Goal: Information Seeking & Learning: Learn about a topic

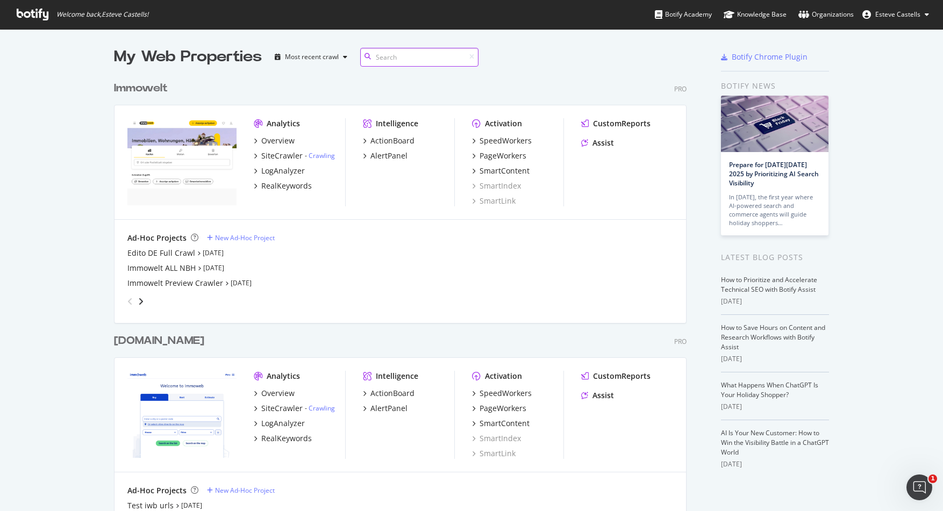
scroll to position [3101, 573]
click at [413, 55] on input at bounding box center [419, 57] width 118 height 19
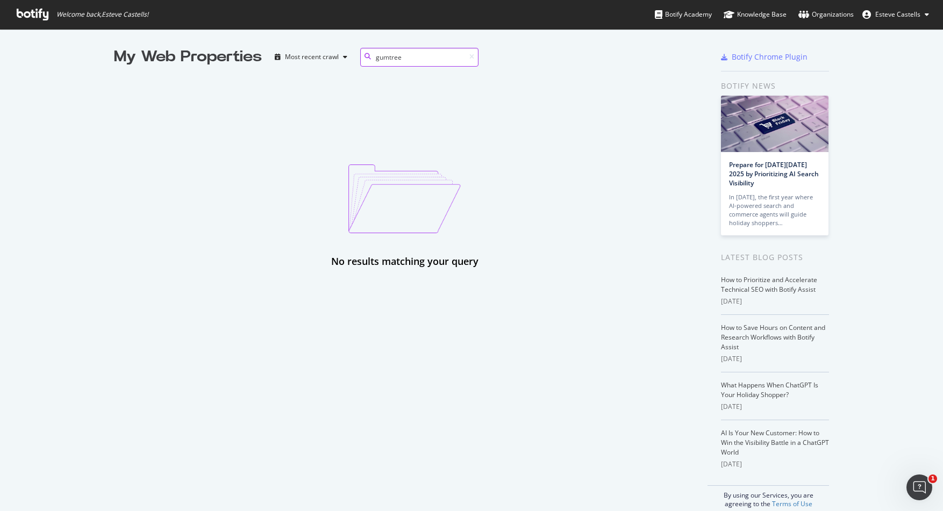
type input "gumtree"
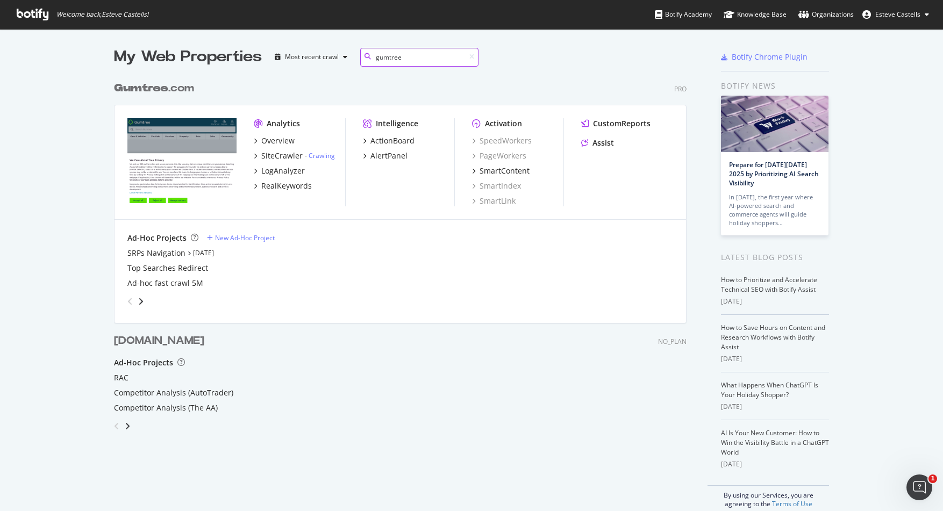
scroll to position [396, 573]
click at [282, 158] on div "SiteCrawler" at bounding box center [281, 156] width 41 height 11
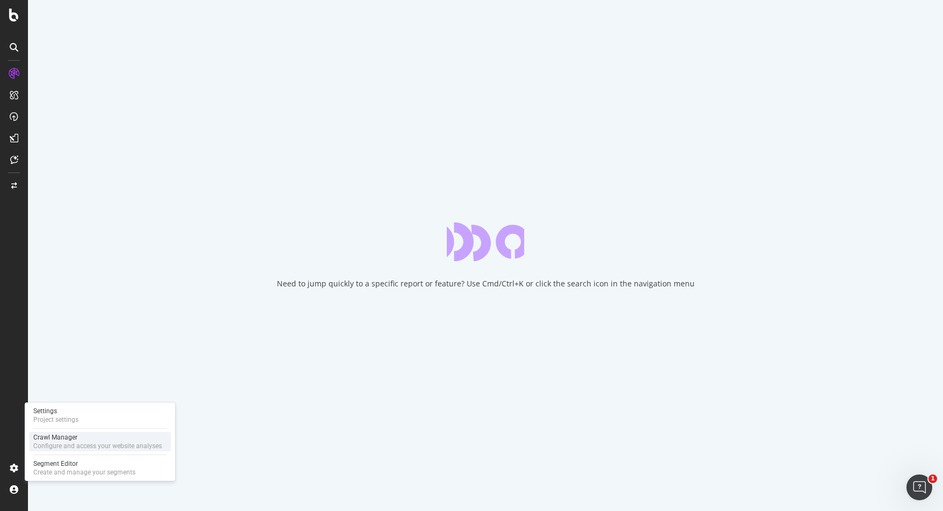
click at [47, 442] on div "Configure and access your website analyses" at bounding box center [97, 446] width 128 height 9
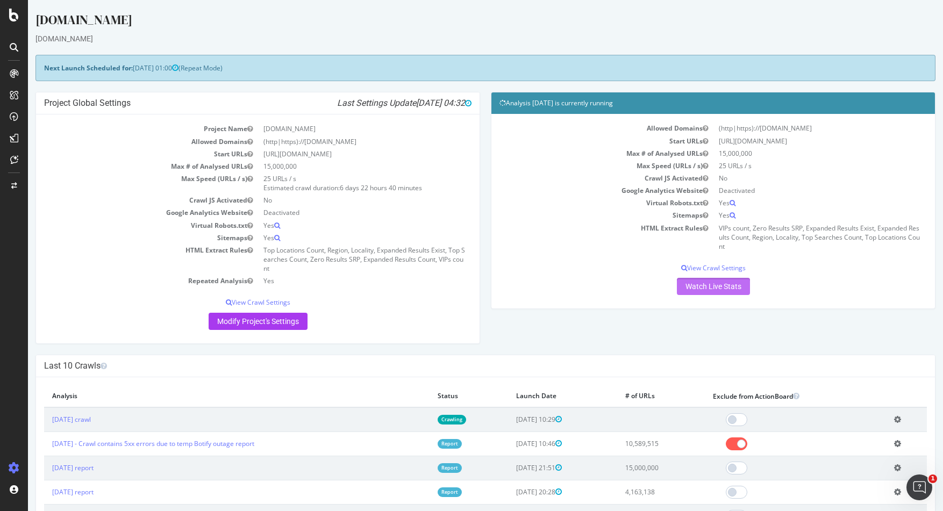
click at [698, 292] on link "Watch Live Stats" at bounding box center [713, 286] width 73 height 17
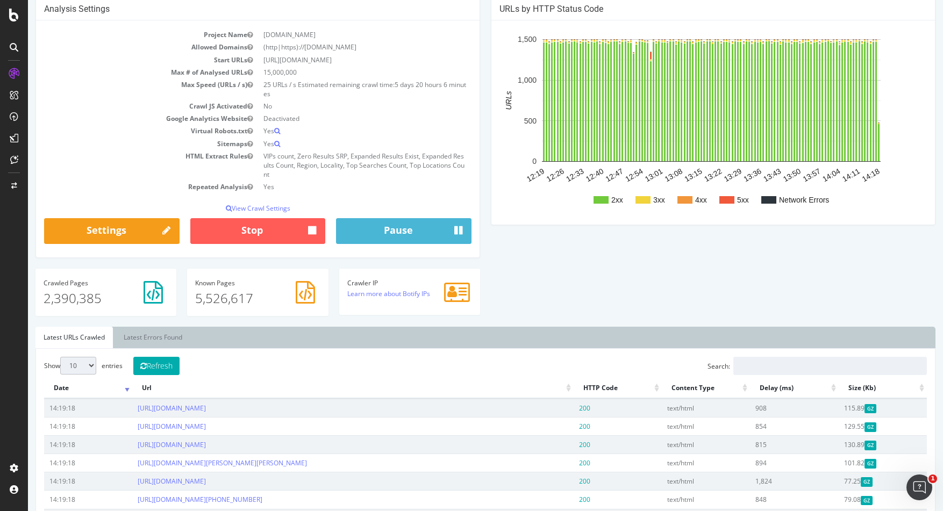
click at [592, 288] on div "Analysis Settings Project Name [DOMAIN_NAME] Allowed Domains (http|https)://[DO…" at bounding box center [485, 162] width 911 height 328
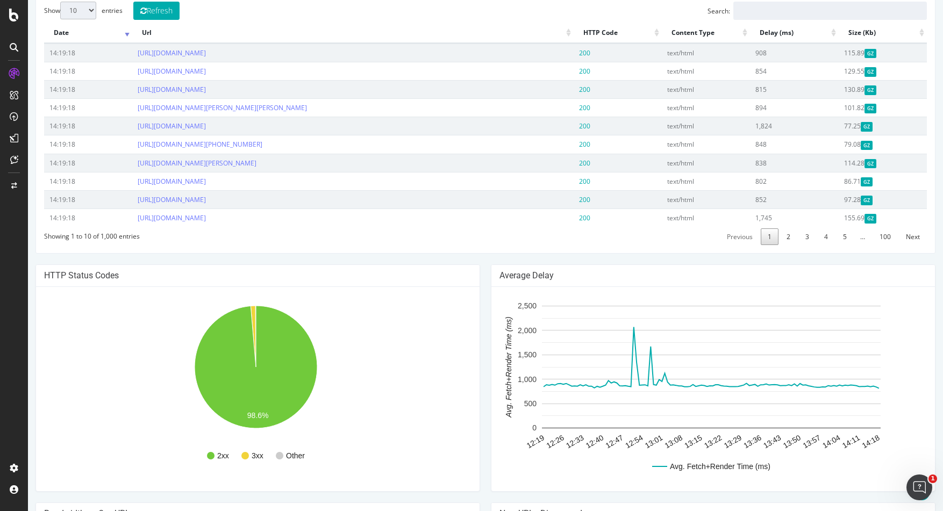
scroll to position [326, 0]
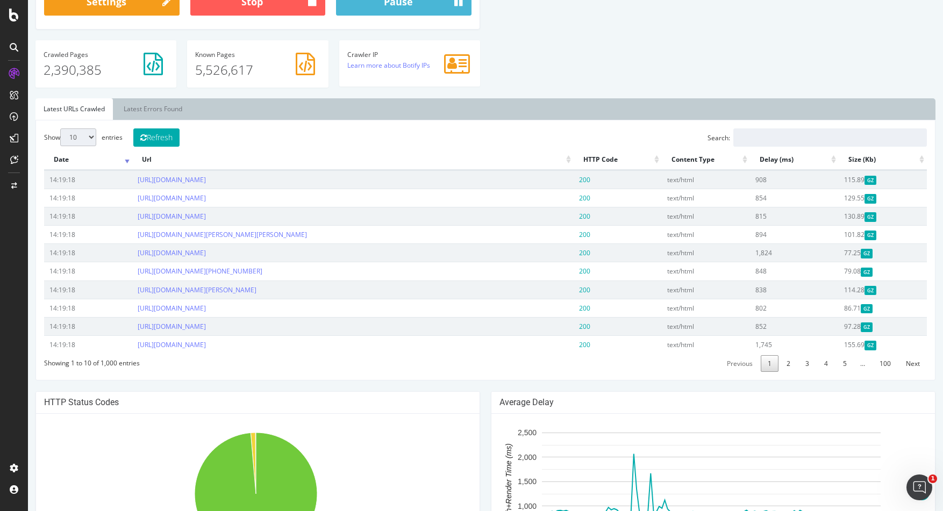
click at [593, 159] on th "HTTP Code" at bounding box center [618, 159] width 88 height 21
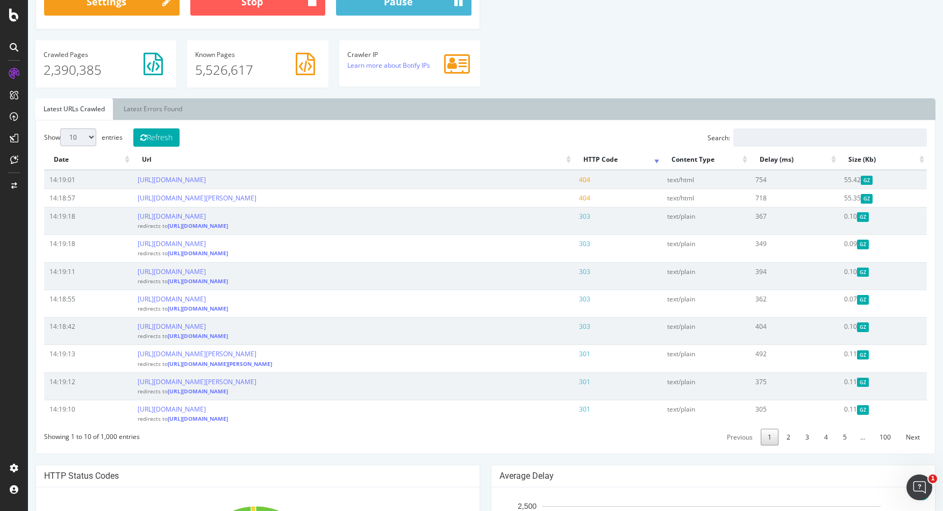
click at [586, 116] on ul "Latest URLs Crawled Latest Errors Found" at bounding box center [485, 109] width 900 height 22
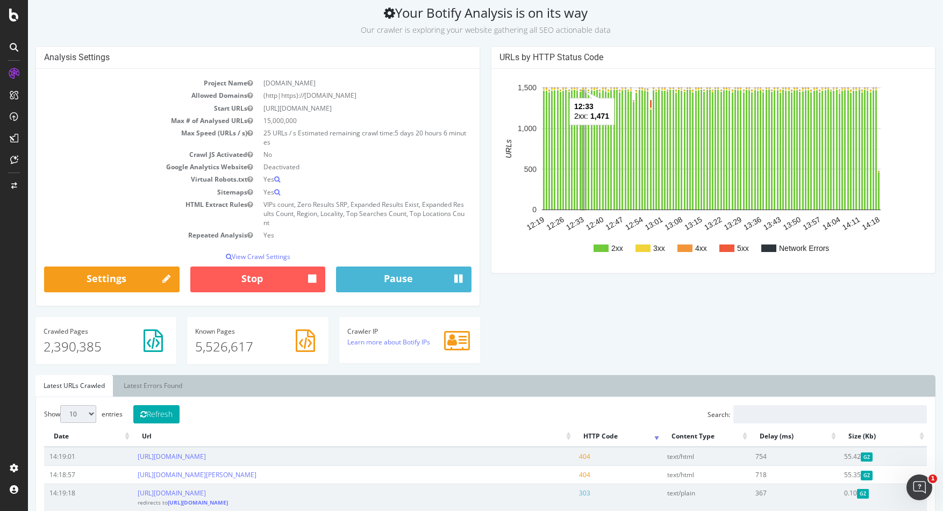
scroll to position [0, 0]
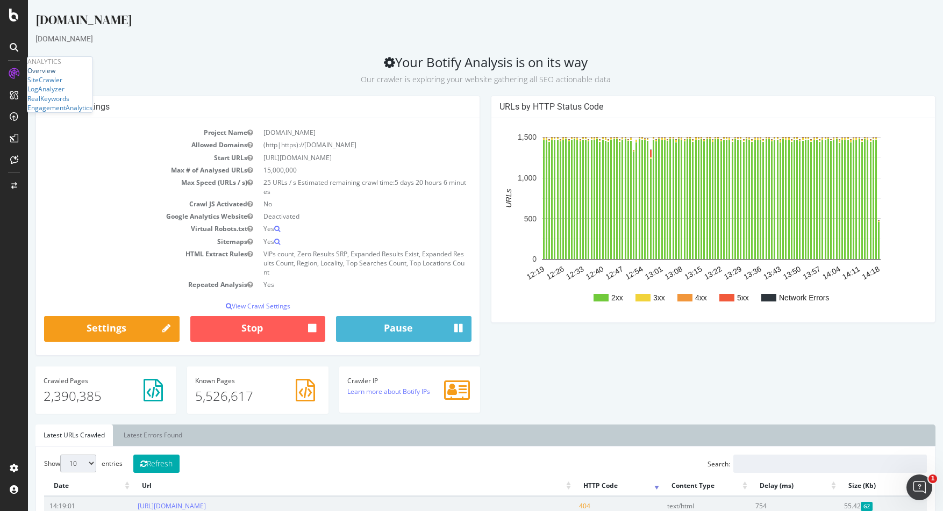
click at [51, 75] on div "Overview" at bounding box center [41, 70] width 28 height 9
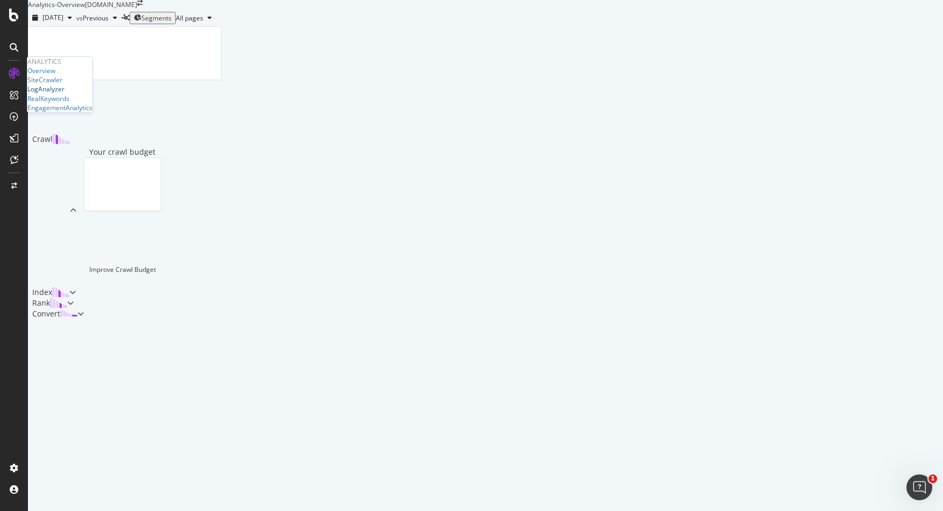
click at [65, 94] on div "LogAnalyzer" at bounding box center [45, 88] width 37 height 9
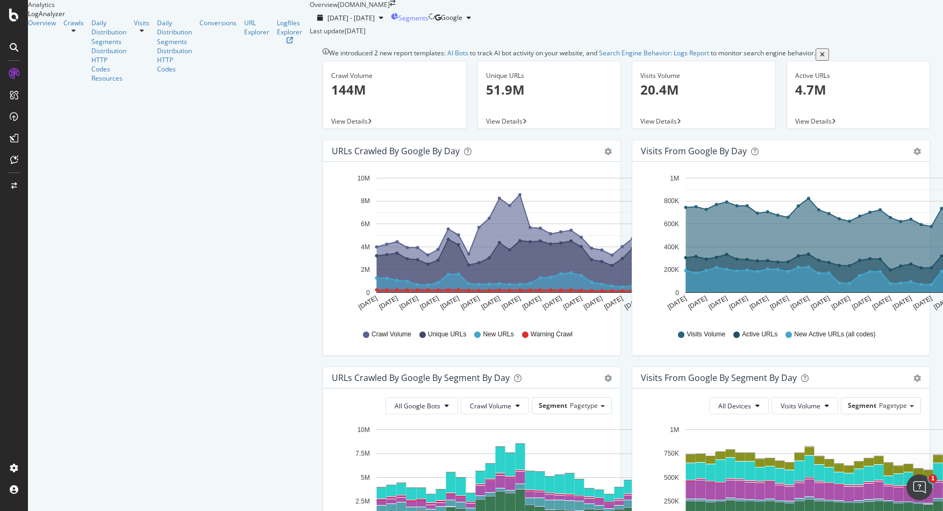
click at [398, 23] on span "Segments" at bounding box center [413, 17] width 30 height 9
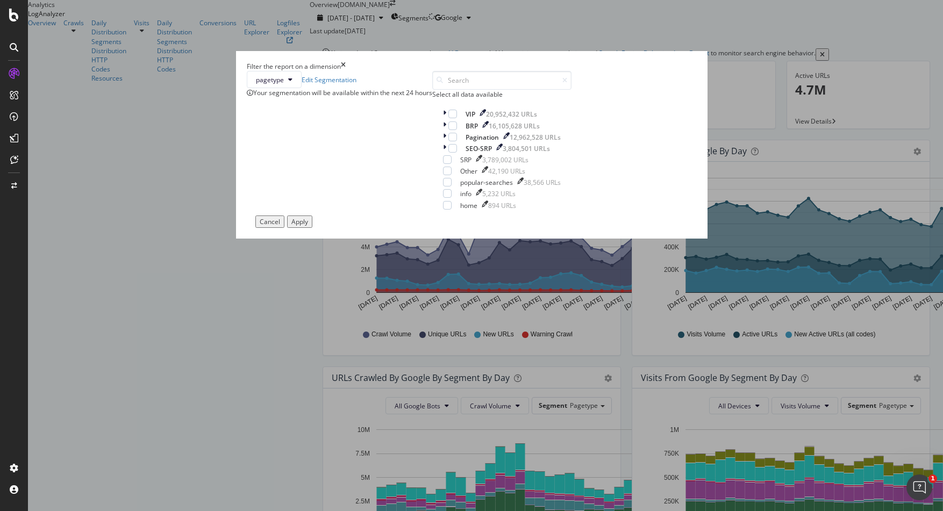
click at [346, 71] on icon "times" at bounding box center [343, 66] width 5 height 9
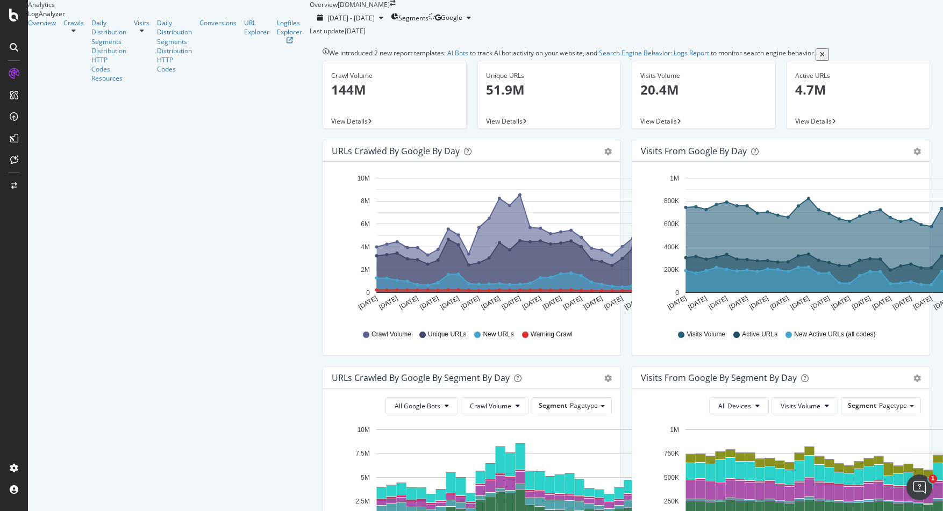
drag, startPoint x: 70, startPoint y: 296, endPoint x: 233, endPoint y: 374, distance: 180.3
click at [70, 83] on div "Overview Crawls Daily Distribution Segments Distribution HTTP Codes Resources V…" at bounding box center [169, 50] width 282 height 65
click at [244, 37] on div "URL Explorer" at bounding box center [256, 27] width 25 height 18
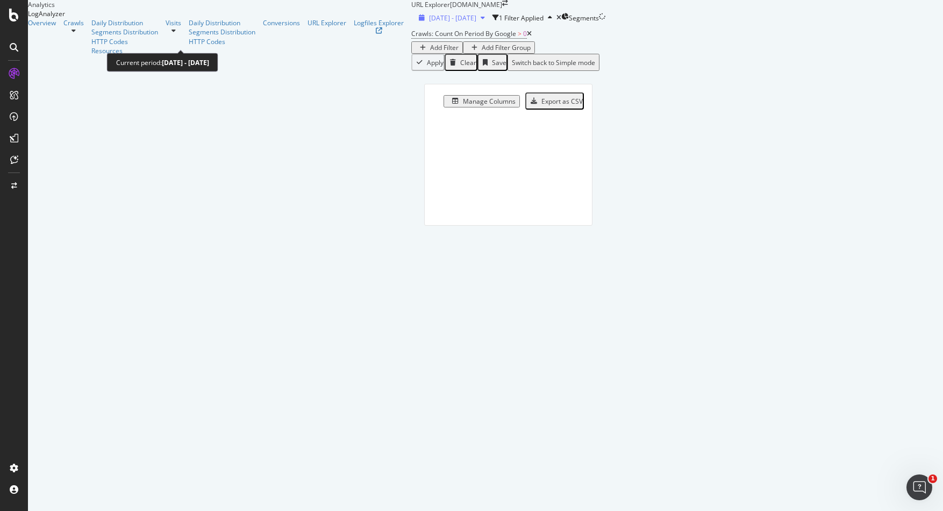
click at [429, 23] on div "[DATE] - [DATE]" at bounding box center [452, 17] width 47 height 9
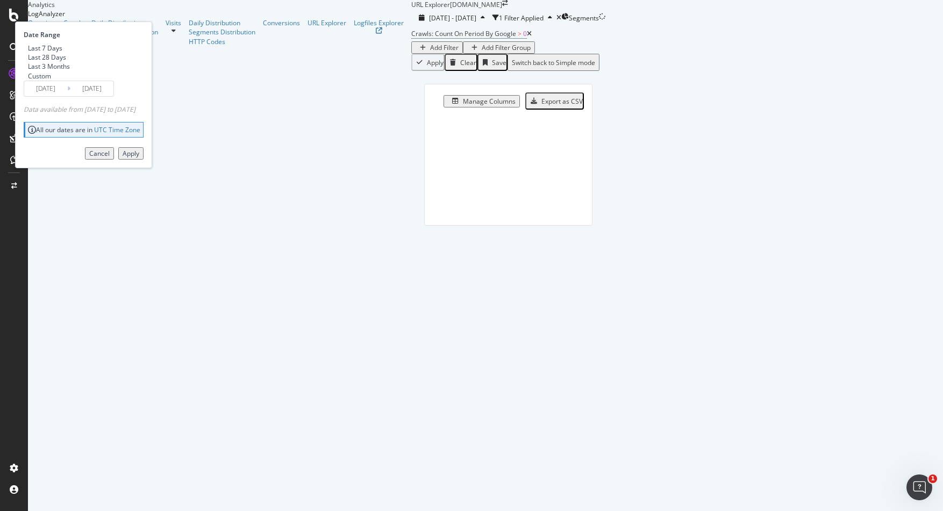
drag, startPoint x: 175, startPoint y: 75, endPoint x: 181, endPoint y: 82, distance: 9.2
click at [62, 53] on div "Last 7 Days" at bounding box center [45, 48] width 34 height 9
type input "[DATE]"
click at [139, 158] on div "Apply" at bounding box center [131, 153] width 17 height 9
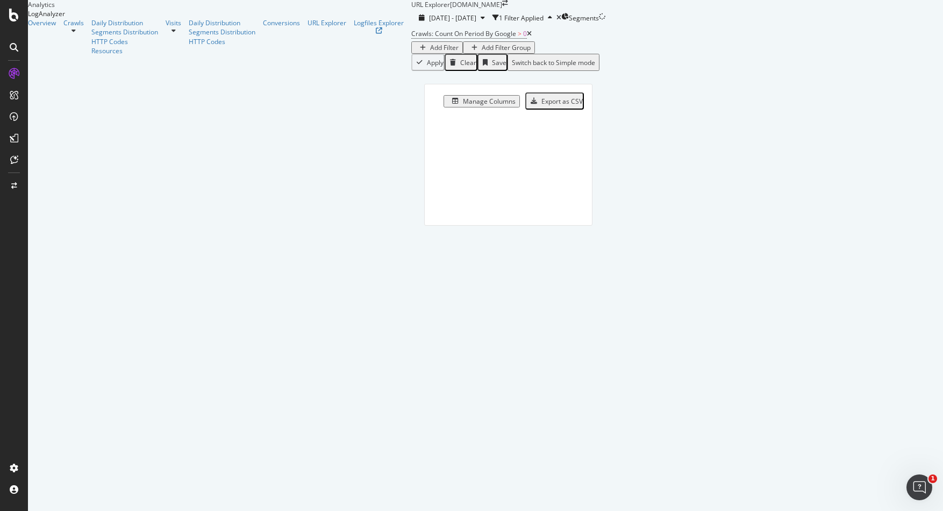
click at [482, 52] on div "Add Filter Group" at bounding box center [506, 47] width 49 height 9
click at [430, 52] on div "Add Filter" at bounding box center [444, 47] width 28 height 9
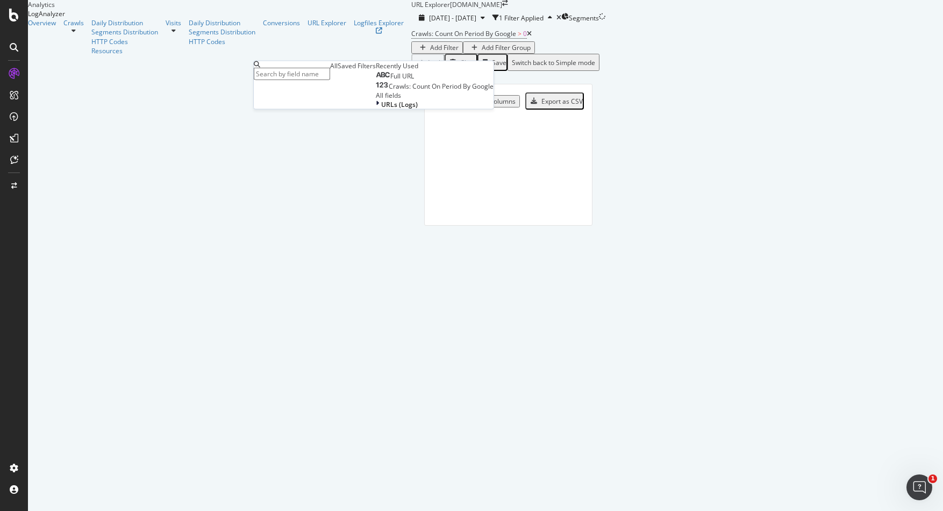
click at [376, 81] on div "Full URL" at bounding box center [395, 76] width 38 height 9
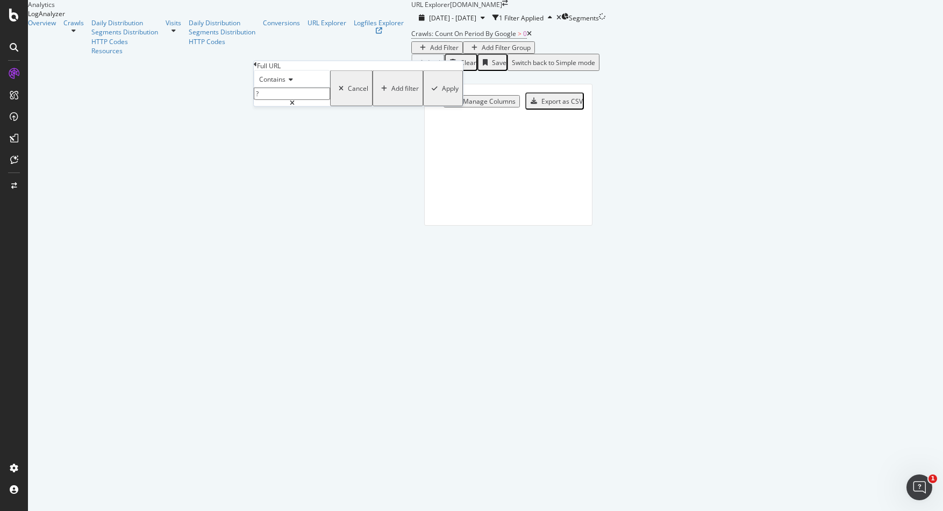
click at [327, 100] on input "?" at bounding box center [292, 94] width 76 height 12
type input "Bark"
click at [442, 93] on div "Apply" at bounding box center [450, 88] width 17 height 9
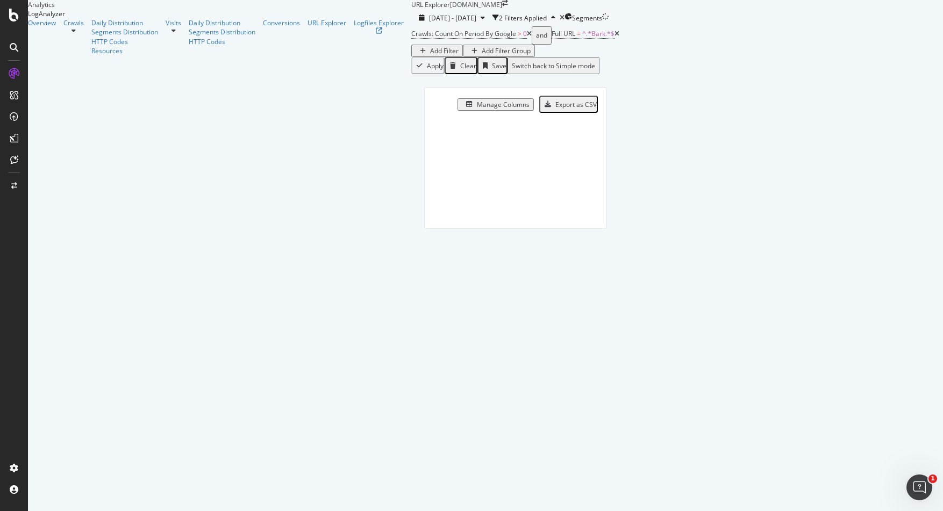
drag, startPoint x: 139, startPoint y: 364, endPoint x: 412, endPoint y: 425, distance: 279.9
click at [411, 267] on div "URL Explorer [DOMAIN_NAME] [DATE] - [DATE] 2 Filters Applied Segments Crawls: C…" at bounding box center [515, 133] width 208 height 267
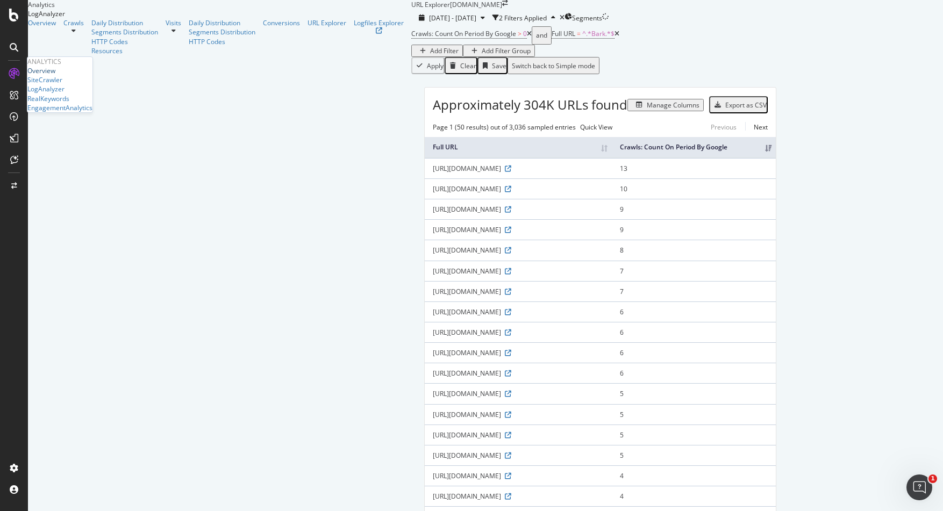
click at [55, 75] on div "Overview" at bounding box center [41, 70] width 28 height 9
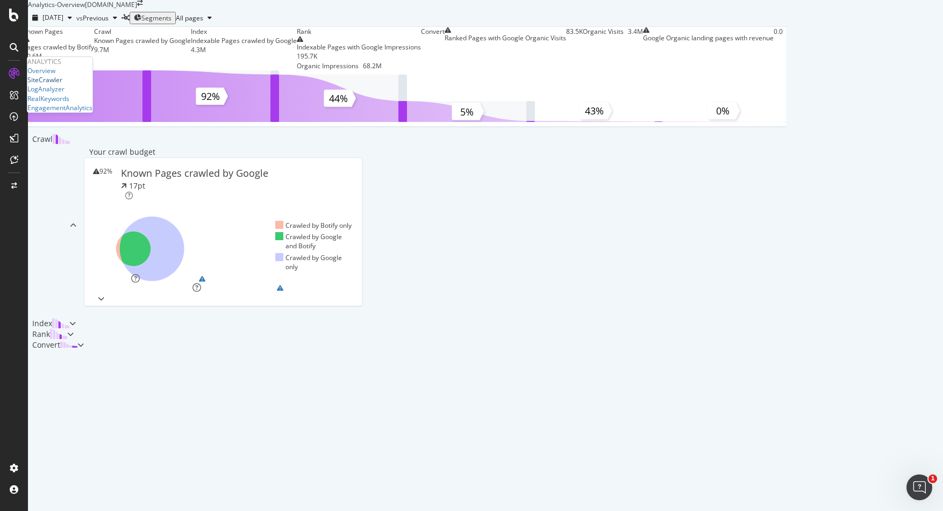
click at [62, 84] on div "SiteCrawler" at bounding box center [44, 79] width 35 height 9
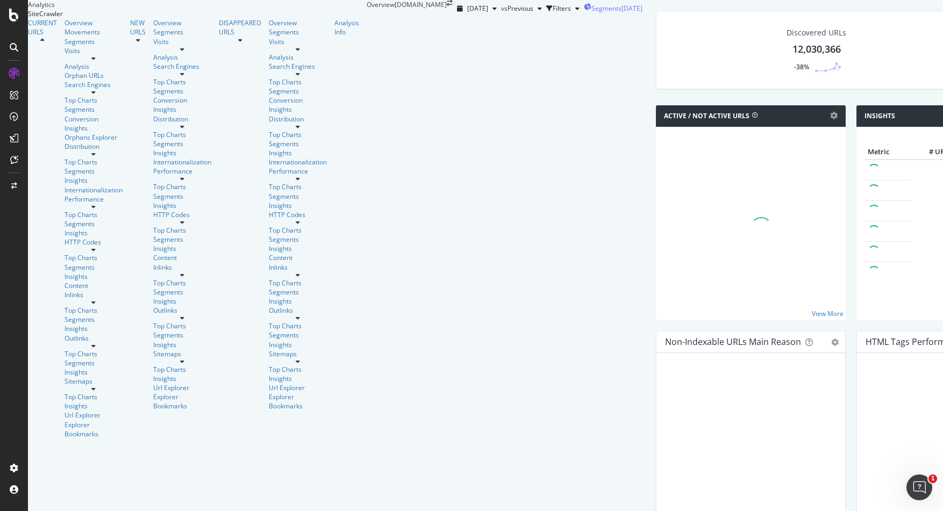
click at [584, 13] on div "Segments [DATE]" at bounding box center [613, 8] width 59 height 9
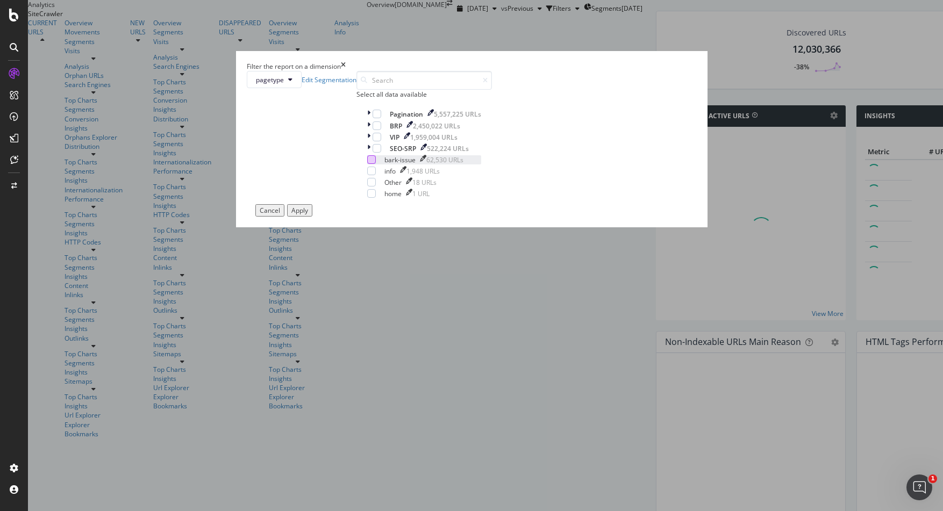
click at [374, 164] on div "modal" at bounding box center [371, 159] width 9 height 9
click at [308, 215] on div "Apply" at bounding box center [299, 210] width 17 height 9
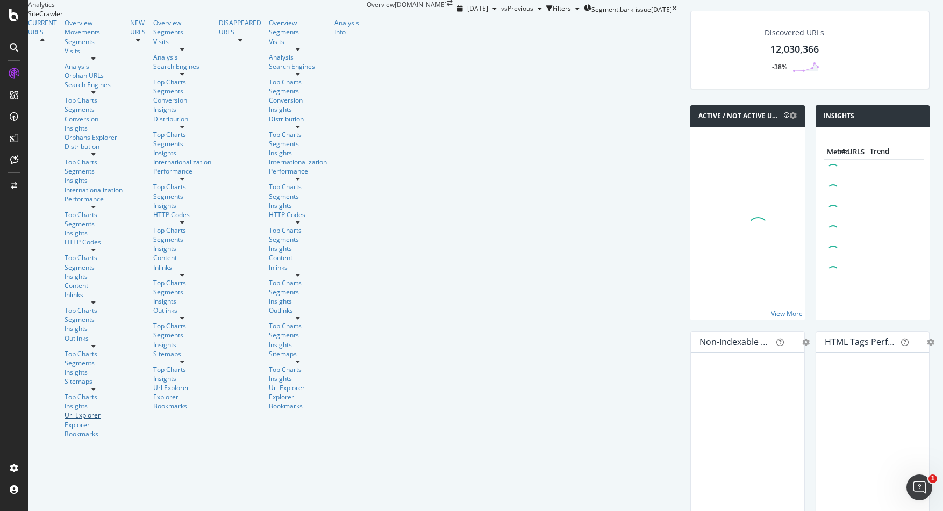
click at [65, 411] on div "Url Explorer" at bounding box center [94, 415] width 58 height 9
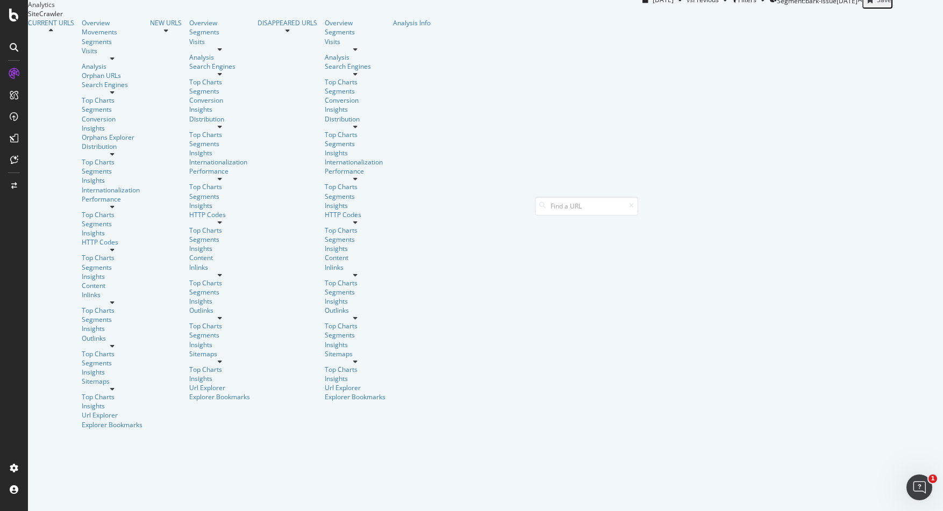
scroll to position [23, 0]
